Goal: Task Accomplishment & Management: Manage account settings

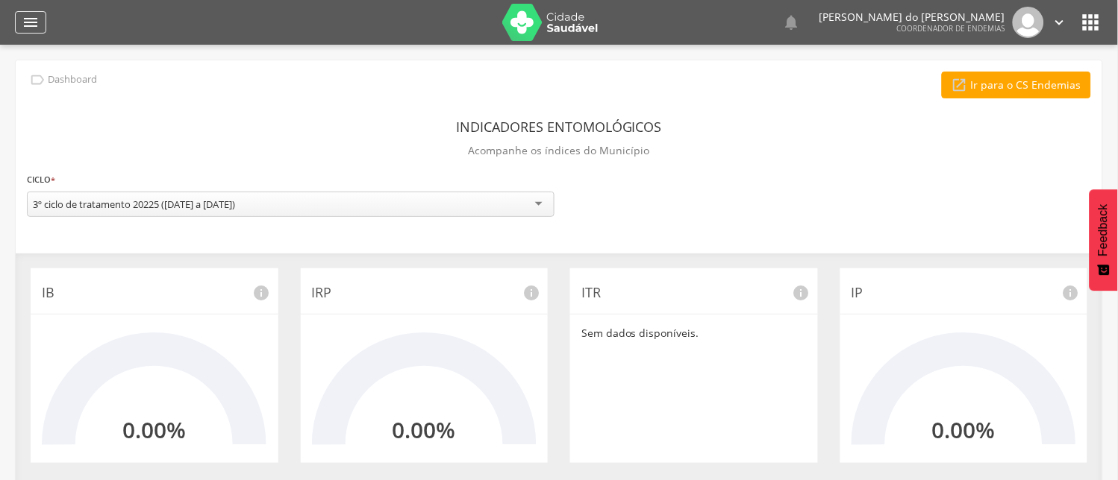
click at [28, 25] on icon "" at bounding box center [31, 22] width 18 height 18
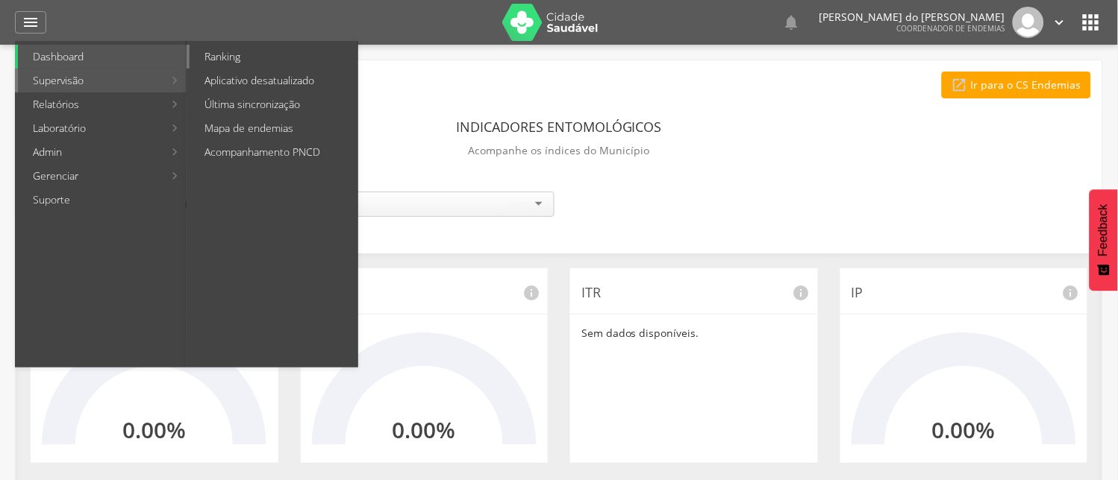
click at [230, 57] on link "Ranking" at bounding box center [274, 57] width 168 height 24
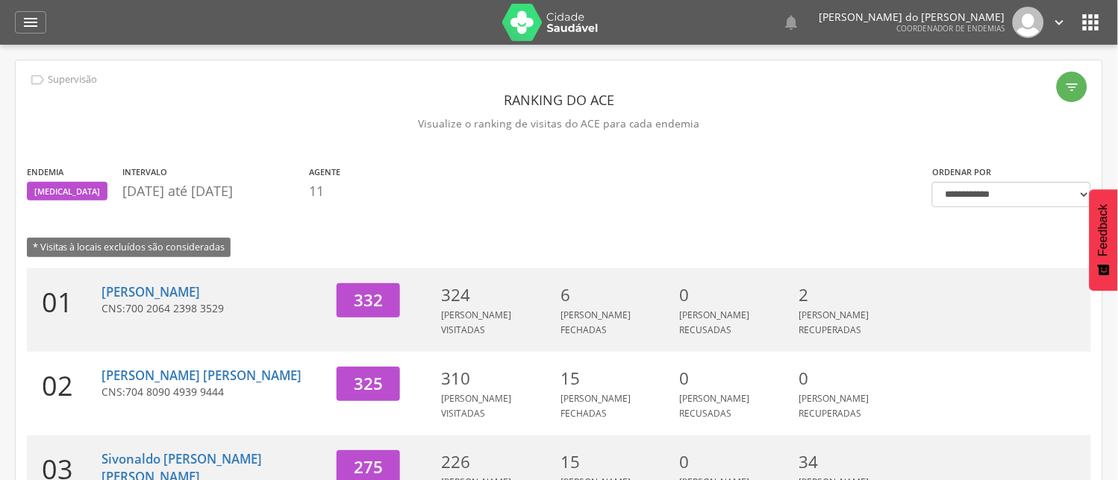
scroll to position [83, 0]
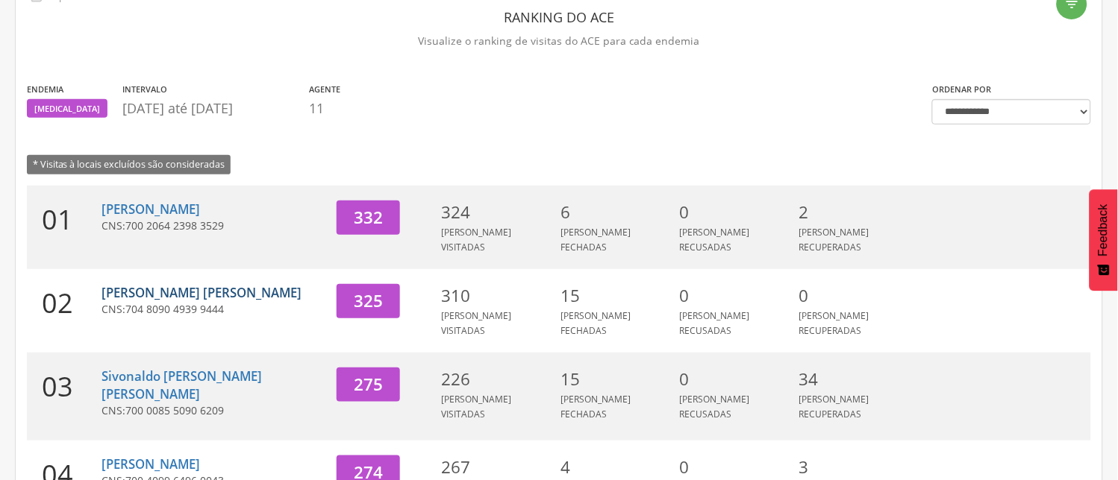
click at [184, 284] on link "[PERSON_NAME] [PERSON_NAME]" at bounding box center [201, 292] width 200 height 17
type input "**********"
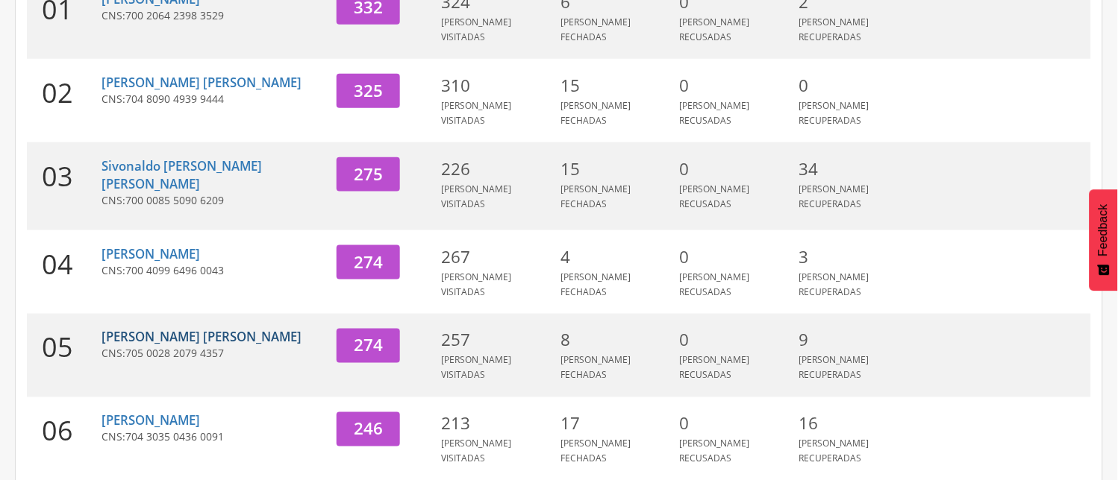
click at [219, 329] on link "[PERSON_NAME] [PERSON_NAME]" at bounding box center [201, 337] width 200 height 17
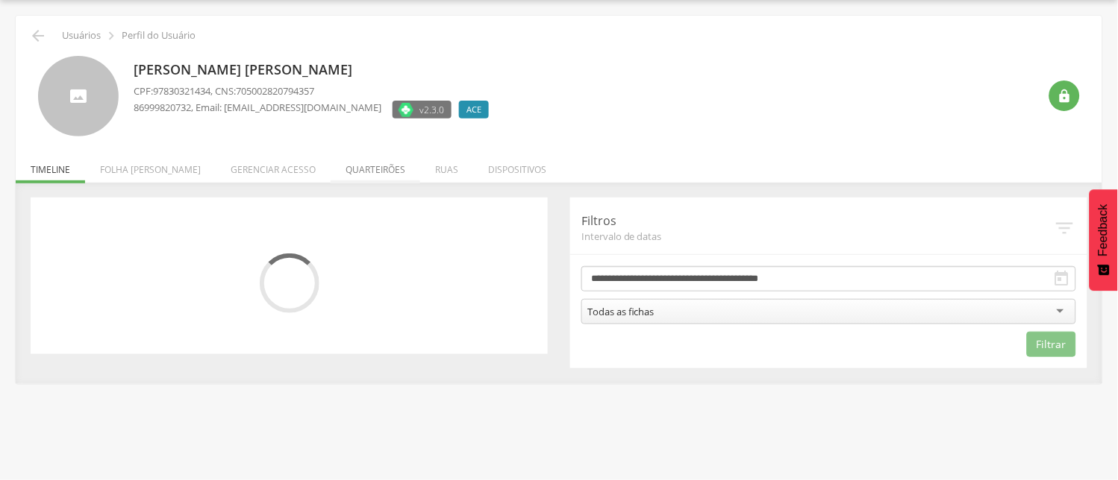
click at [359, 168] on li "Quarteirões" at bounding box center [376, 165] width 90 height 35
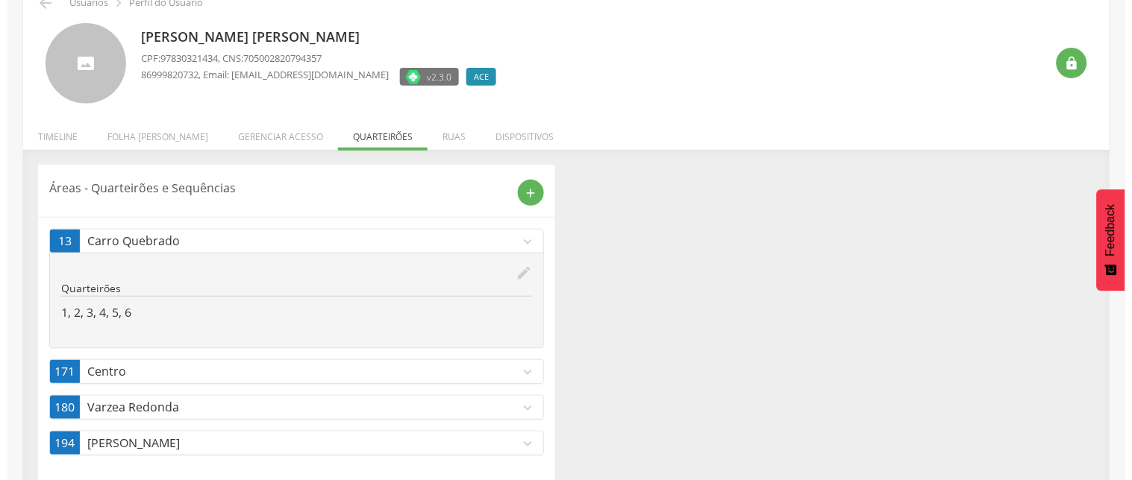
scroll to position [95, 0]
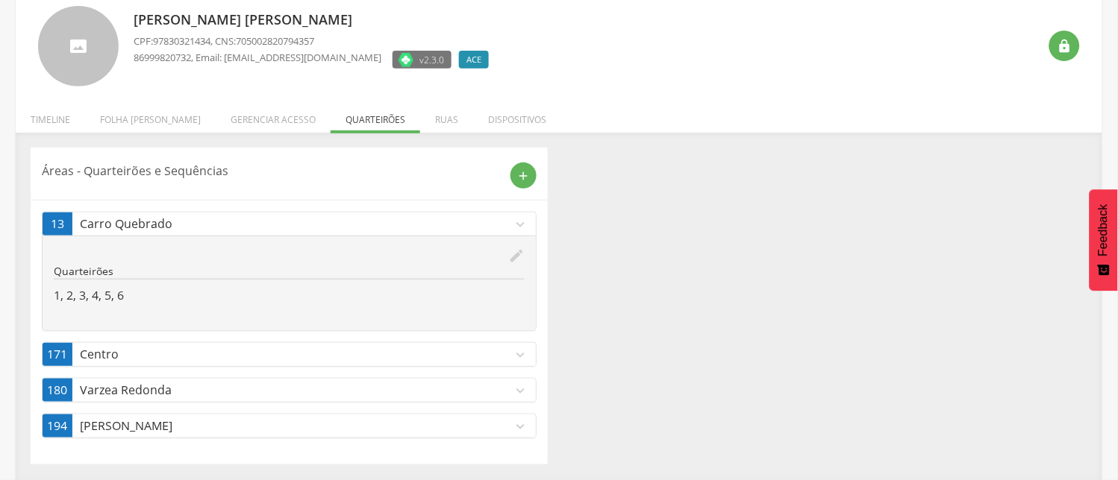
click at [512, 355] on icon "expand_more" at bounding box center [520, 355] width 16 height 16
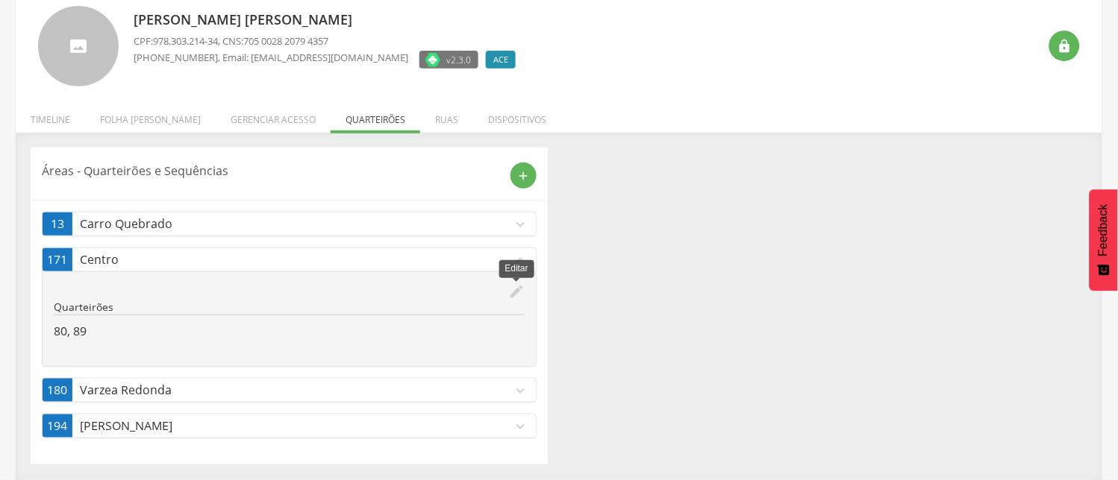
click at [513, 289] on icon "edit" at bounding box center [516, 292] width 16 height 16
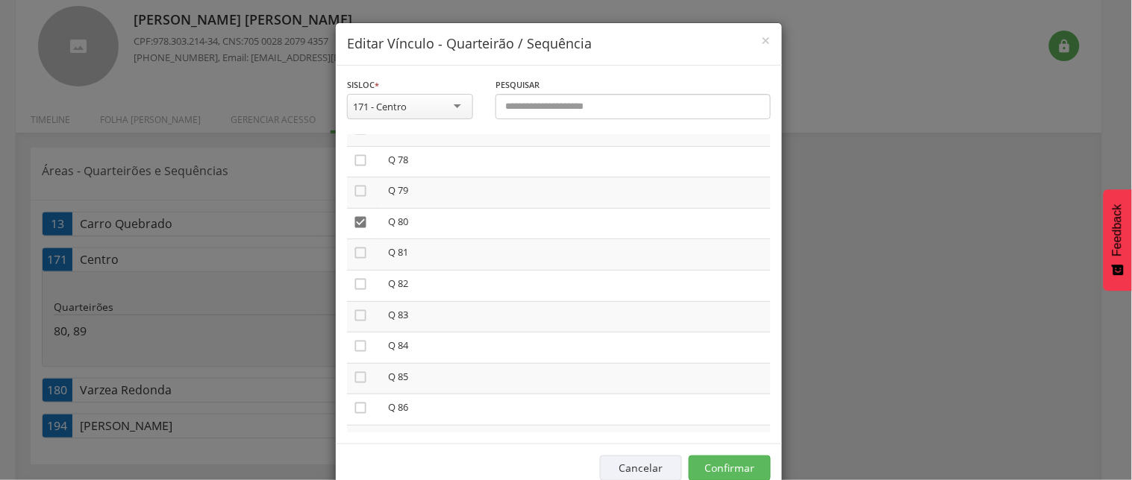
scroll to position [2321, 0]
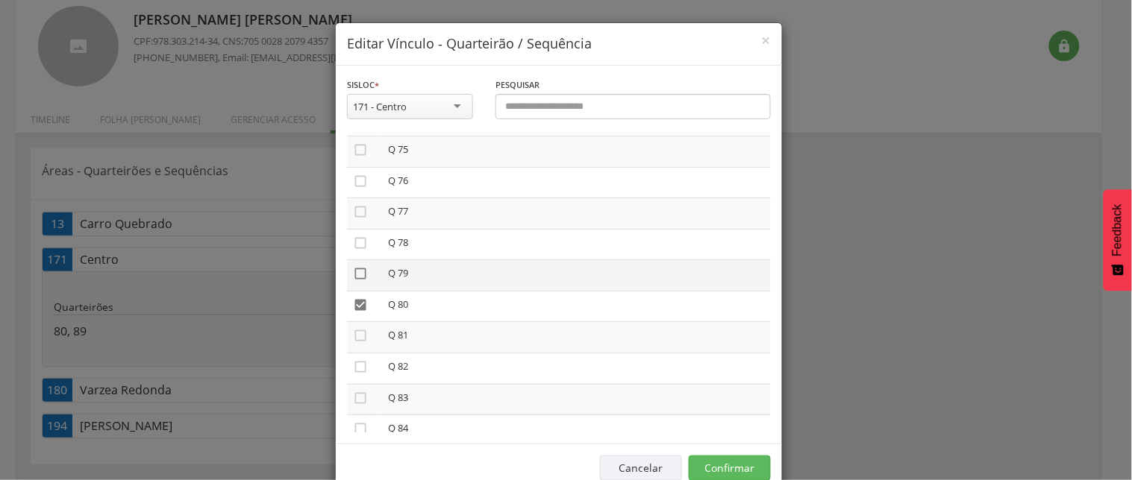
click at [353, 266] on icon "" at bounding box center [360, 273] width 15 height 15
click at [731, 470] on button "Confirmar" at bounding box center [730, 468] width 82 height 25
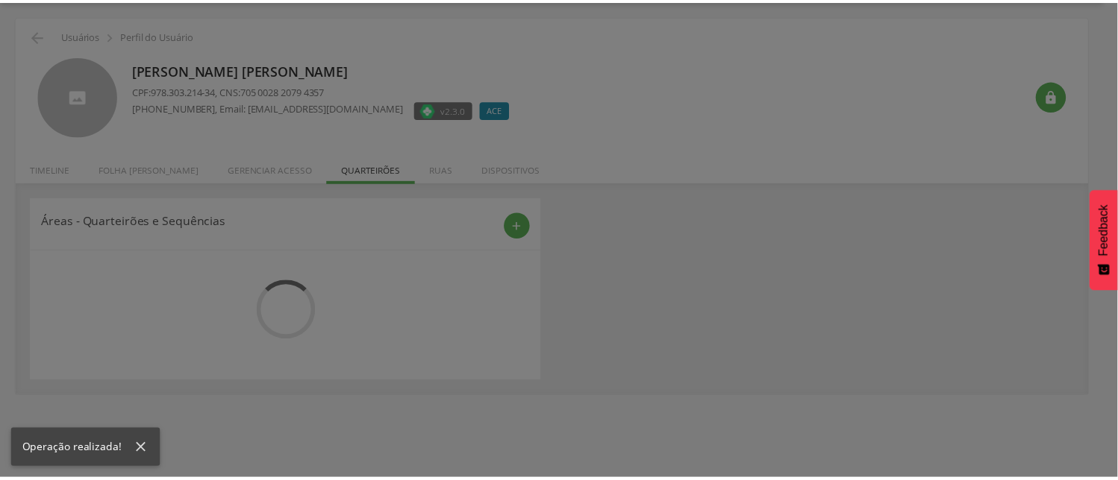
scroll to position [45, 0]
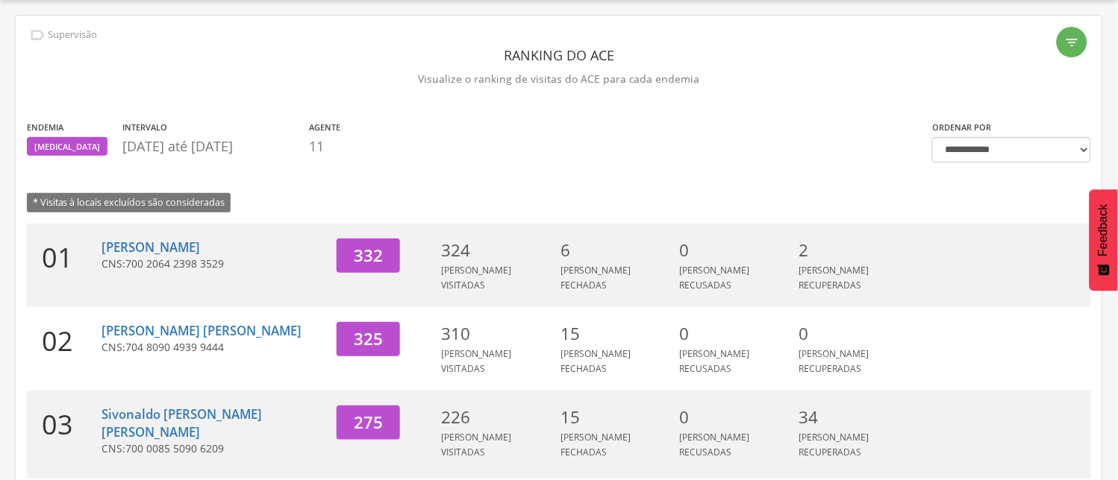
click at [177, 257] on span "700 2064 2398 3529" at bounding box center [174, 264] width 98 height 14
click at [154, 243] on link "[PERSON_NAME]" at bounding box center [150, 247] width 98 height 17
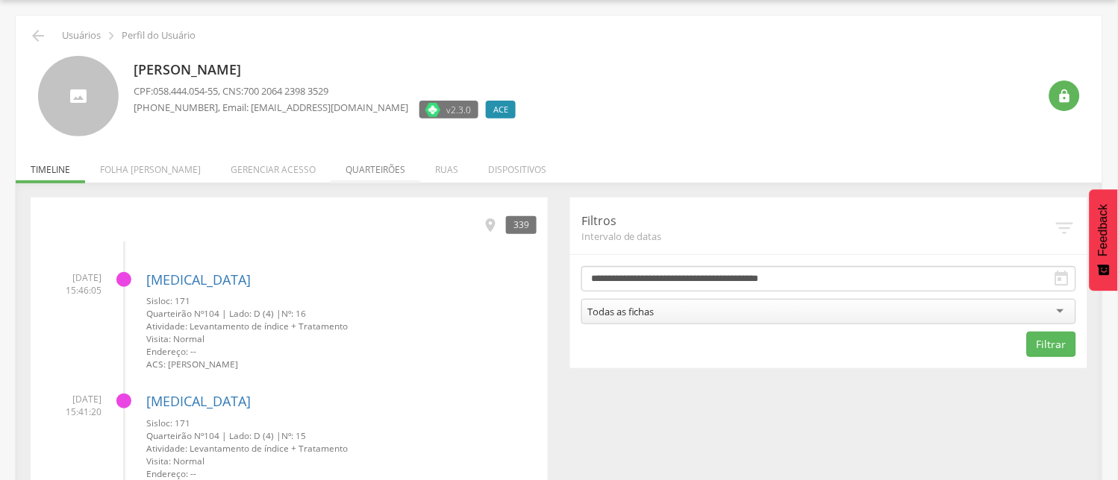
click at [345, 170] on li "Quarteirões" at bounding box center [376, 165] width 90 height 35
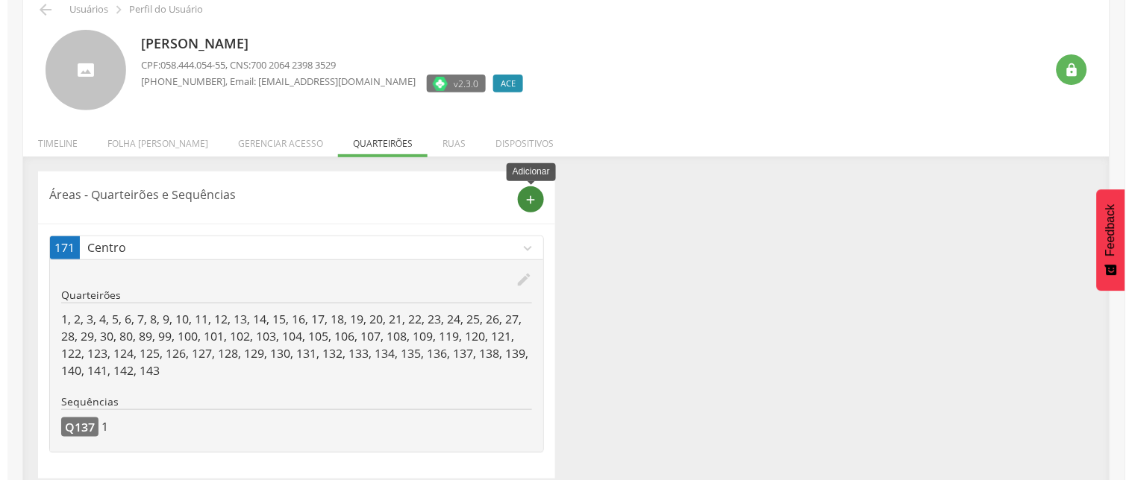
scroll to position [85, 0]
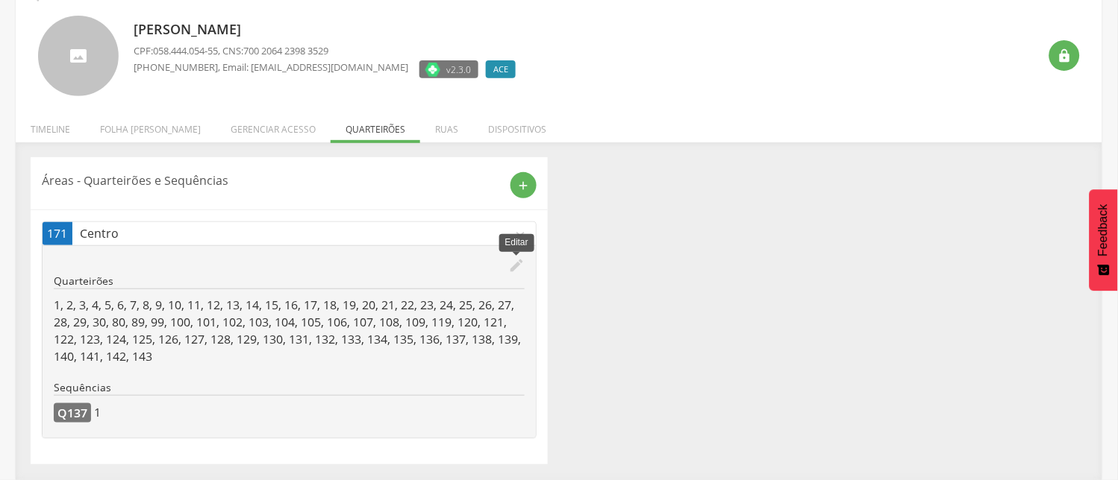
click at [520, 261] on icon "edit" at bounding box center [516, 265] width 16 height 16
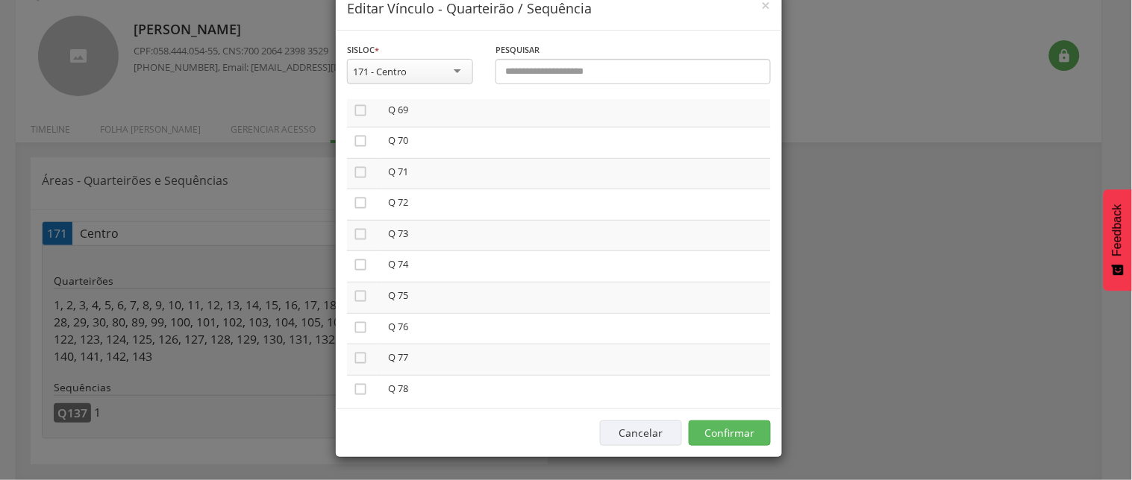
scroll to position [2155, 0]
click at [353, 398] on icon "" at bounding box center [360, 405] width 15 height 15
click at [721, 431] on button "Confirmar" at bounding box center [730, 433] width 82 height 25
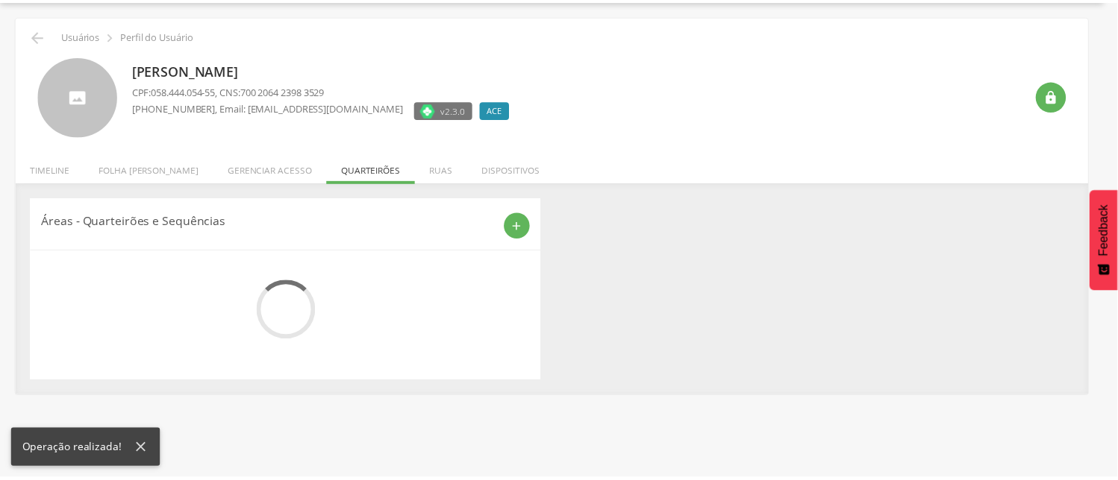
scroll to position [85, 0]
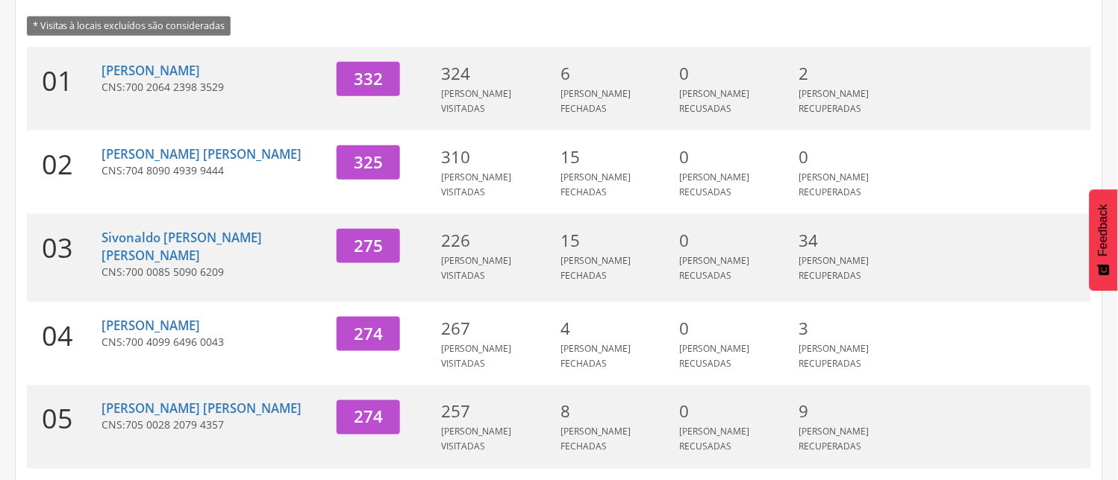
scroll to position [251, 0]
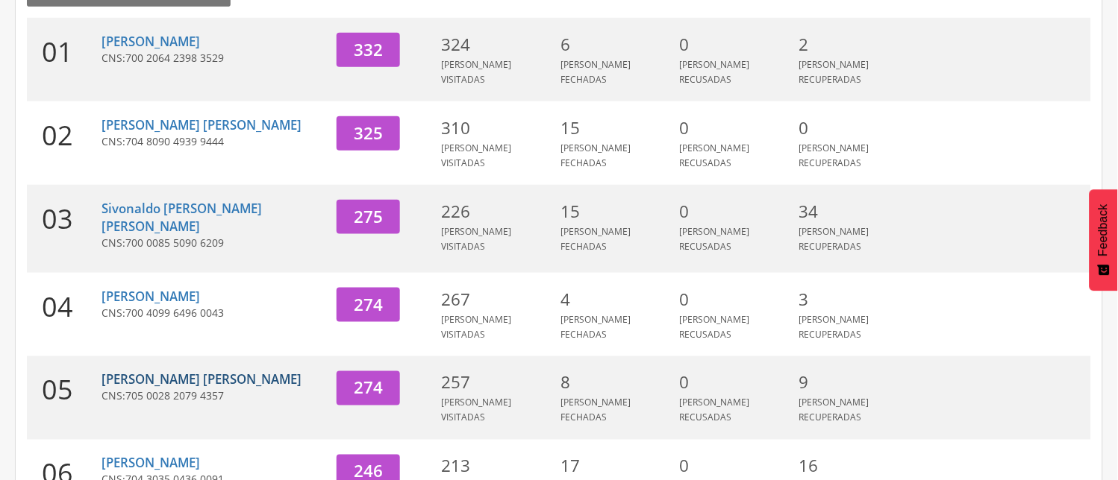
click at [213, 372] on link "[PERSON_NAME] [PERSON_NAME]" at bounding box center [201, 380] width 200 height 17
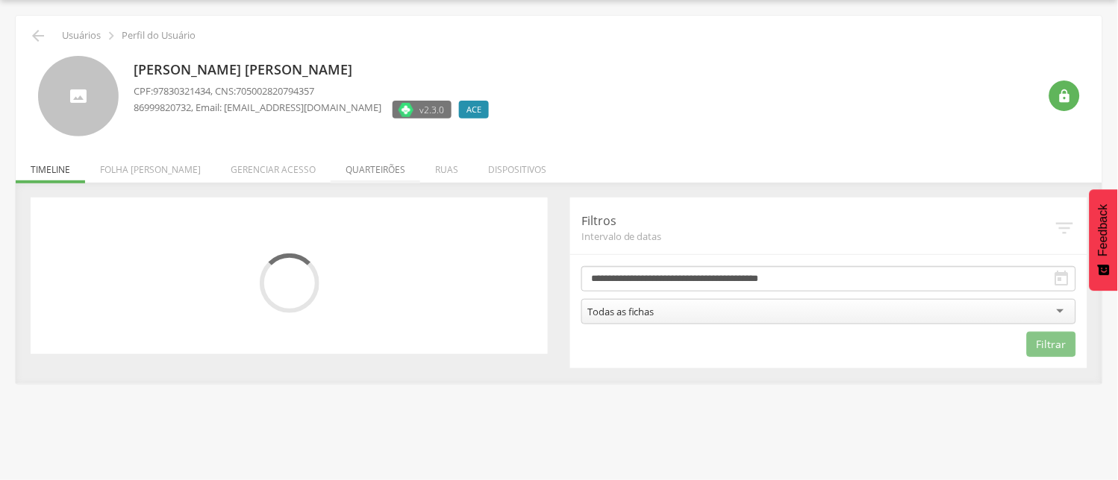
click at [344, 170] on li "Quarteirões" at bounding box center [376, 165] width 90 height 35
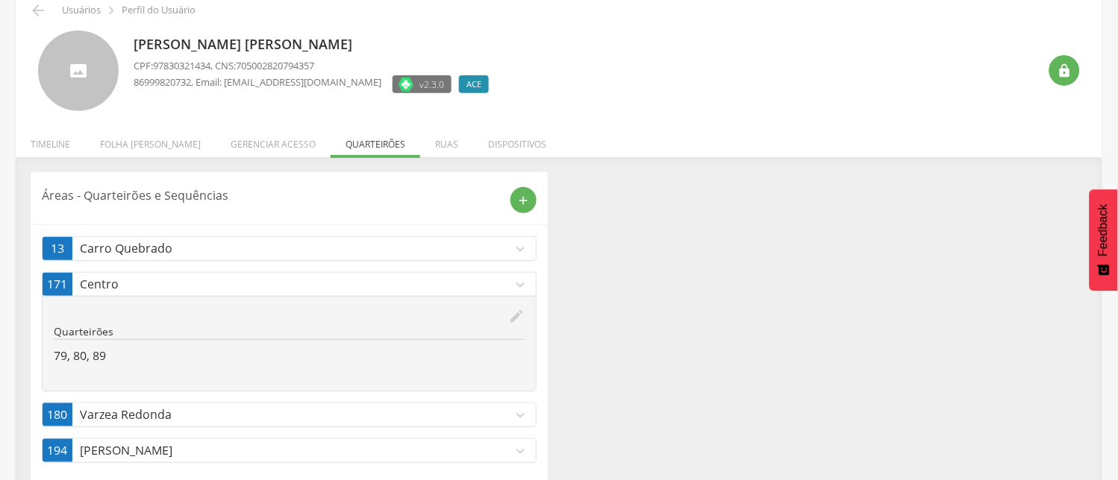
scroll to position [95, 0]
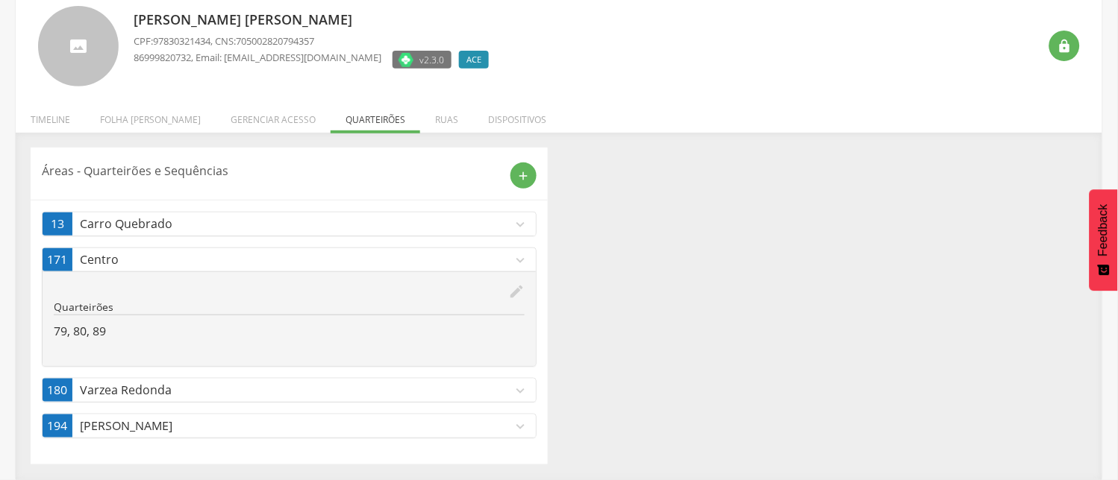
click at [519, 258] on icon "expand_more" at bounding box center [520, 260] width 16 height 16
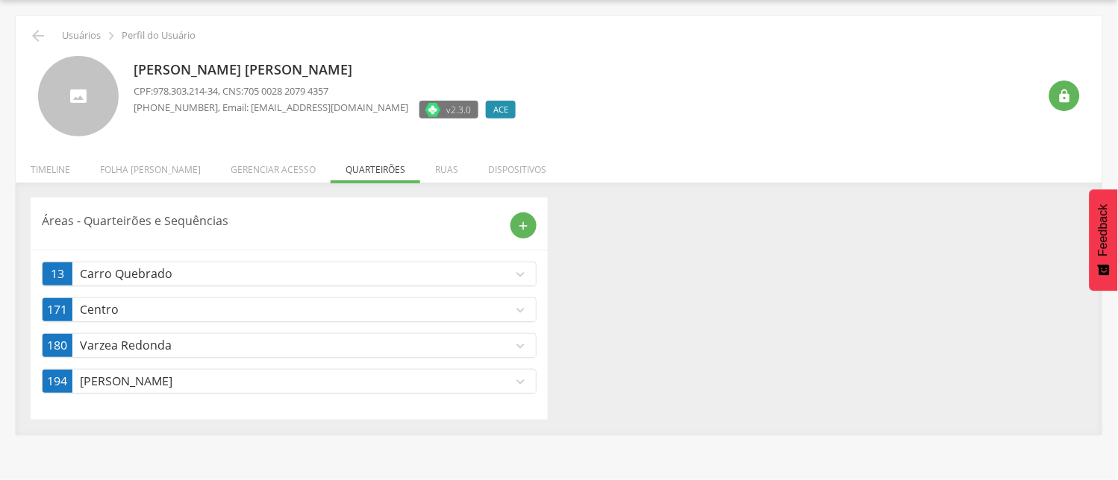
click at [522, 310] on icon "expand_more" at bounding box center [520, 310] width 16 height 16
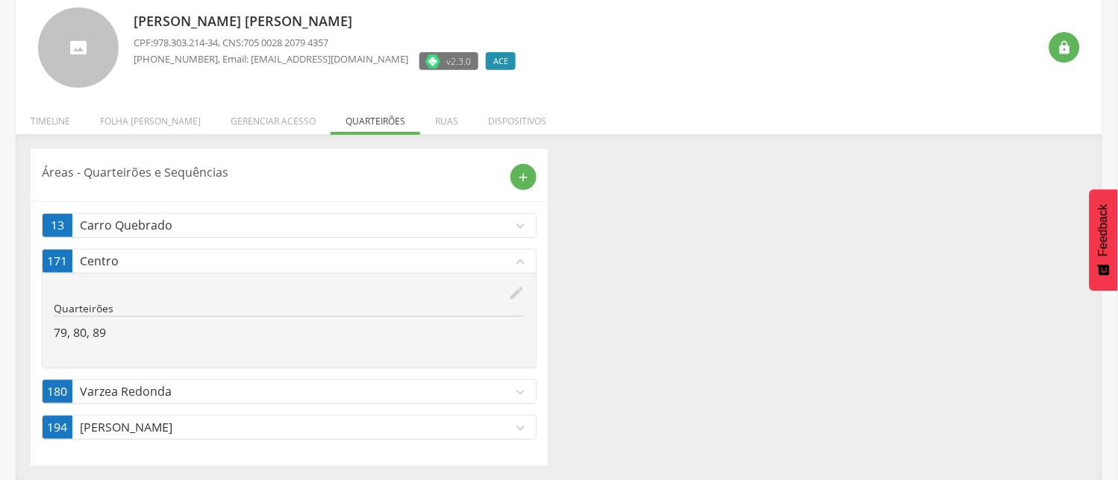
scroll to position [95, 0]
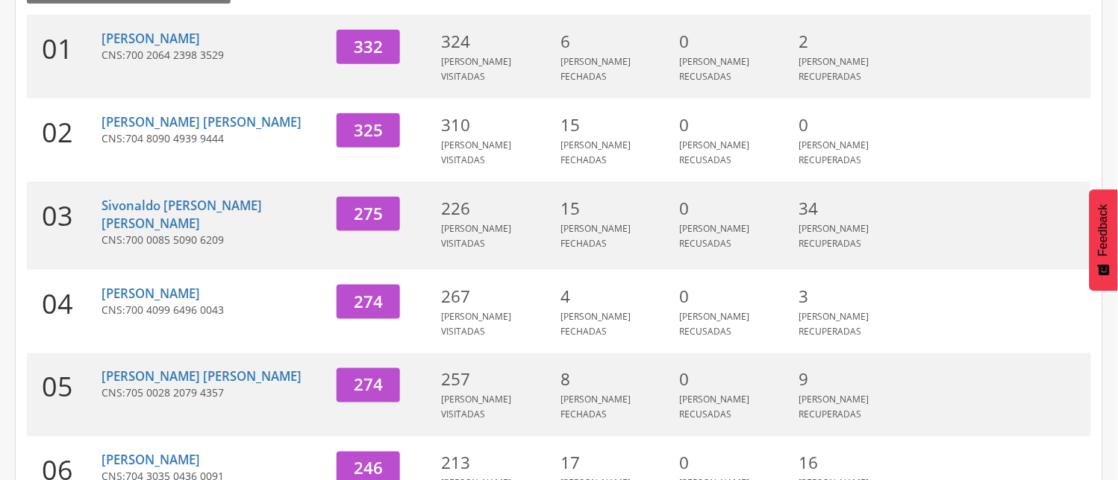
scroll to position [293, 0]
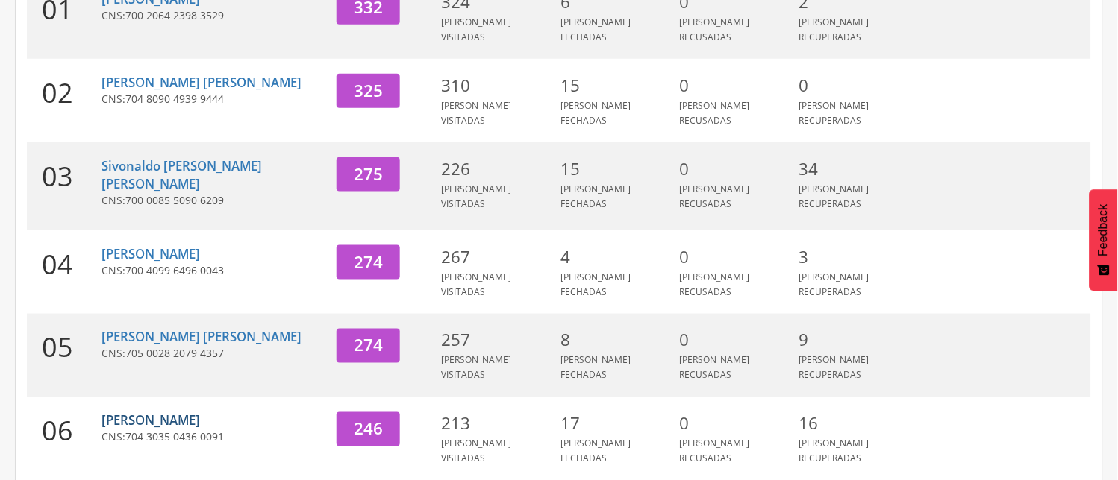
click at [182, 413] on link "[PERSON_NAME]" at bounding box center [150, 421] width 98 height 17
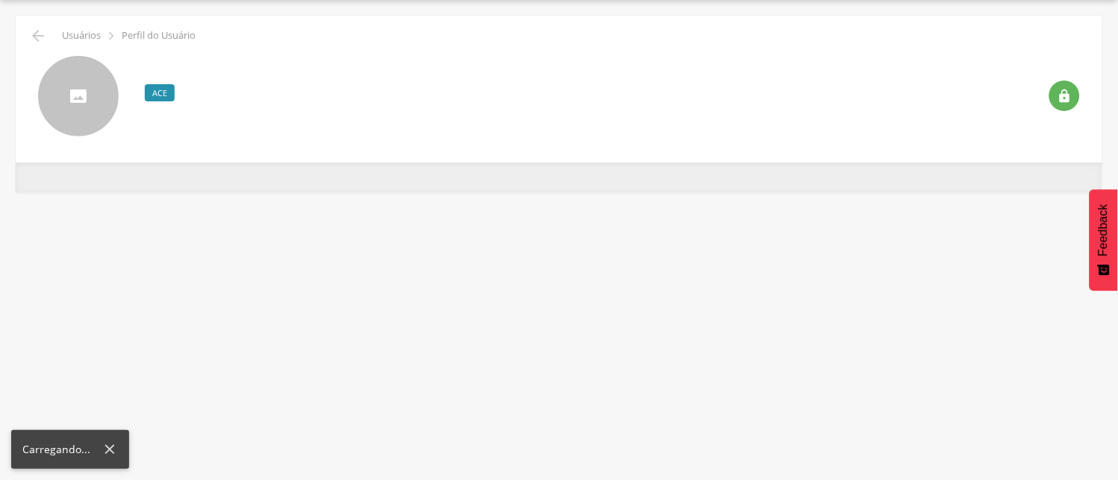
scroll to position [45, 0]
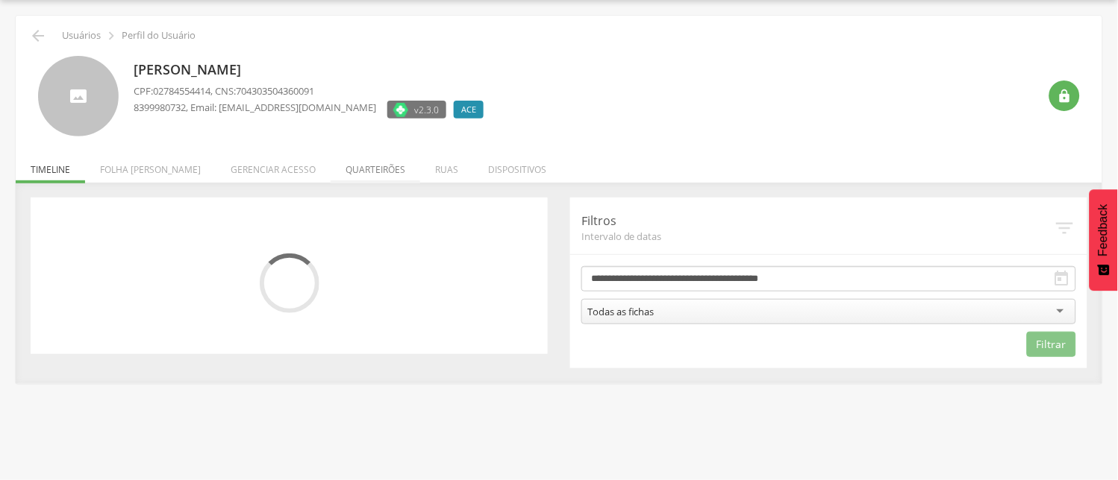
click at [342, 169] on li "Quarteirões" at bounding box center [376, 165] width 90 height 35
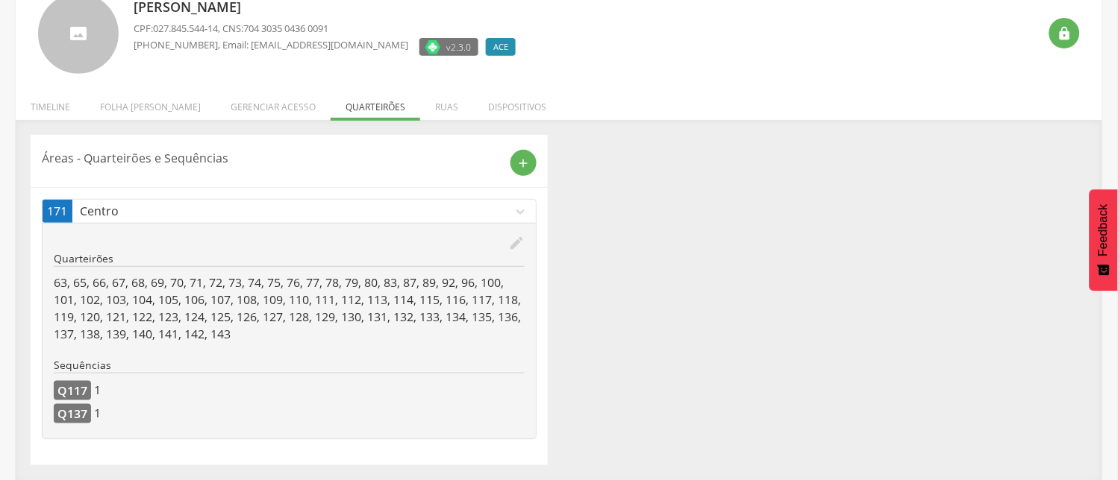
scroll to position [108, 0]
drag, startPoint x: 758, startPoint y: 241, endPoint x: 648, endPoint y: 239, distance: 110.4
drag, startPoint x: 648, startPoint y: 239, endPoint x: 706, endPoint y: 317, distance: 97.0
drag, startPoint x: 706, startPoint y: 317, endPoint x: 602, endPoint y: 273, distance: 112.7
click at [602, 273] on div "Áreas - Quarteirões e Sequências add 171 Centro expand_more edit Quarteirões 63…" at bounding box center [558, 299] width 1079 height 330
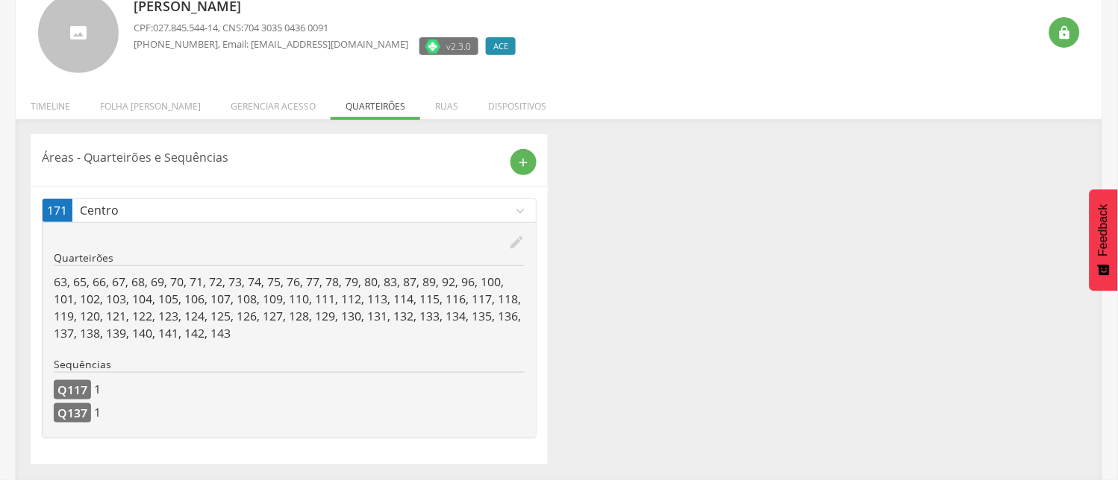
drag, startPoint x: 602, startPoint y: 273, endPoint x: 713, endPoint y: 385, distance: 157.7
click at [713, 385] on div "Áreas - Quarteirões e Sequências add 171 Centro expand_more edit Quarteirões 63…" at bounding box center [558, 299] width 1079 height 330
